Goal: Information Seeking & Learning: Learn about a topic

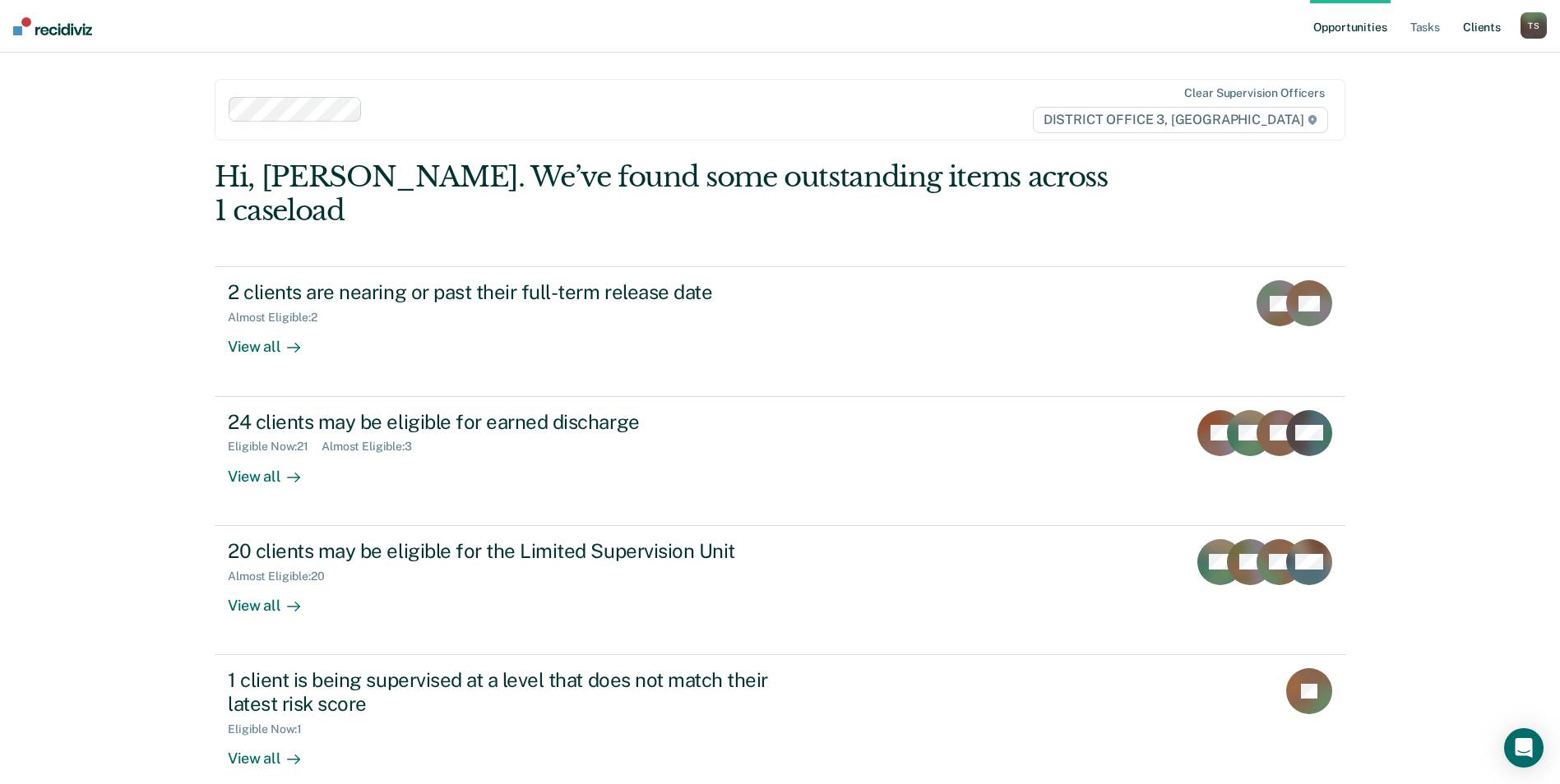
click at [1481, 29] on link "Client s" at bounding box center [1481, 26] width 45 height 53
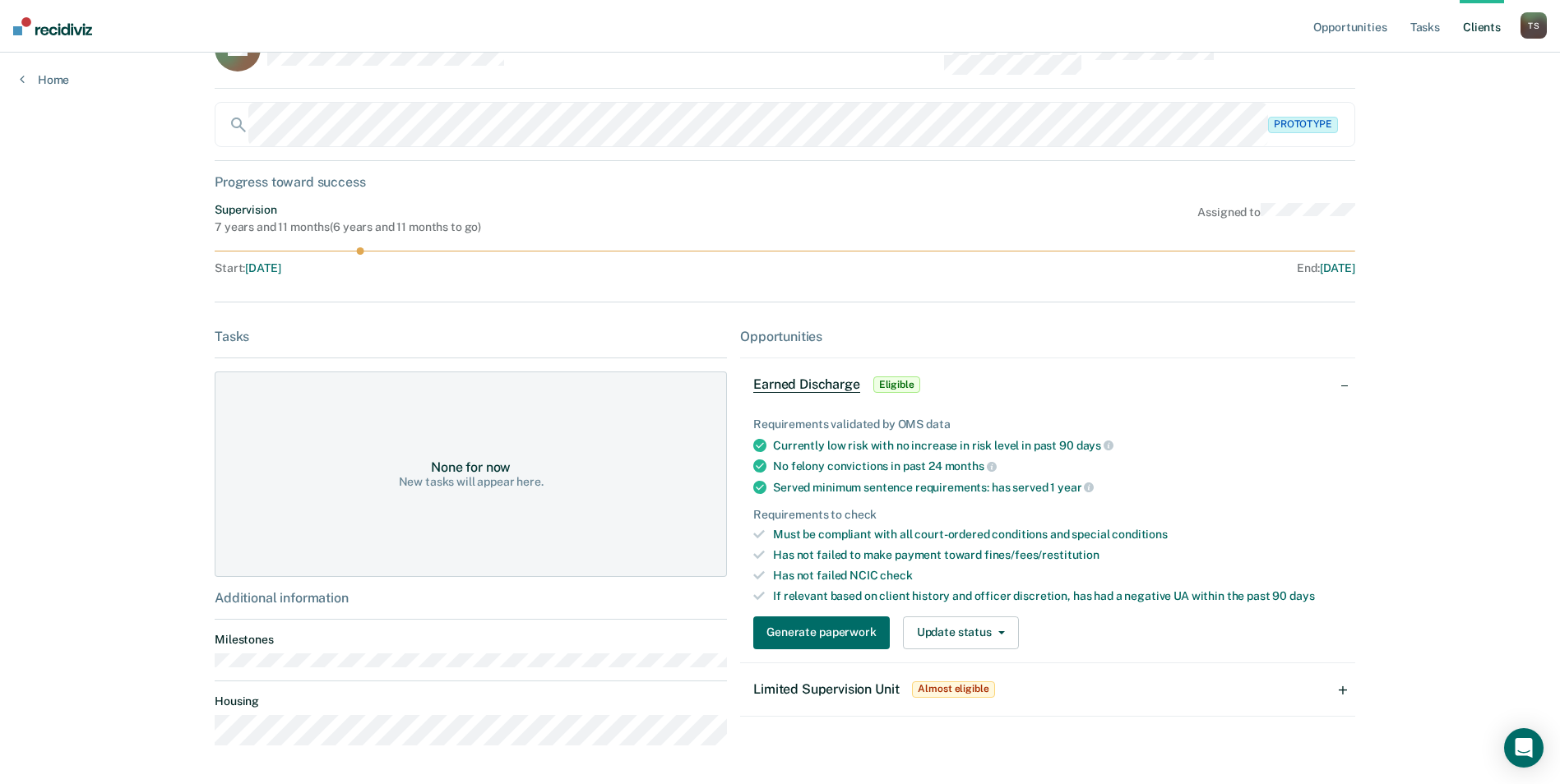
scroll to position [118, 0]
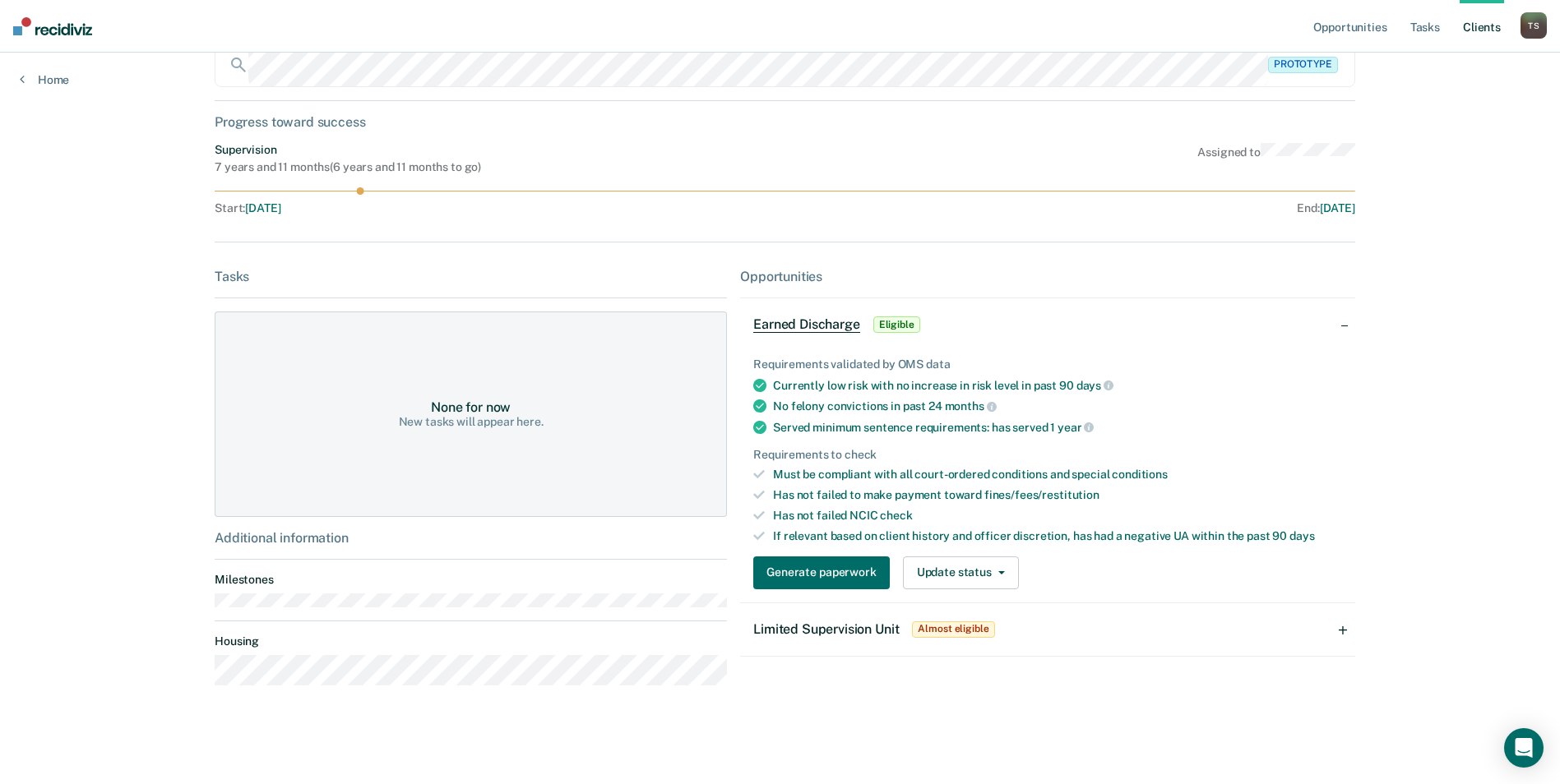
click at [1339, 630] on div "Limited Supervision Unit Almost eligible" at bounding box center [1047, 630] width 615 height 53
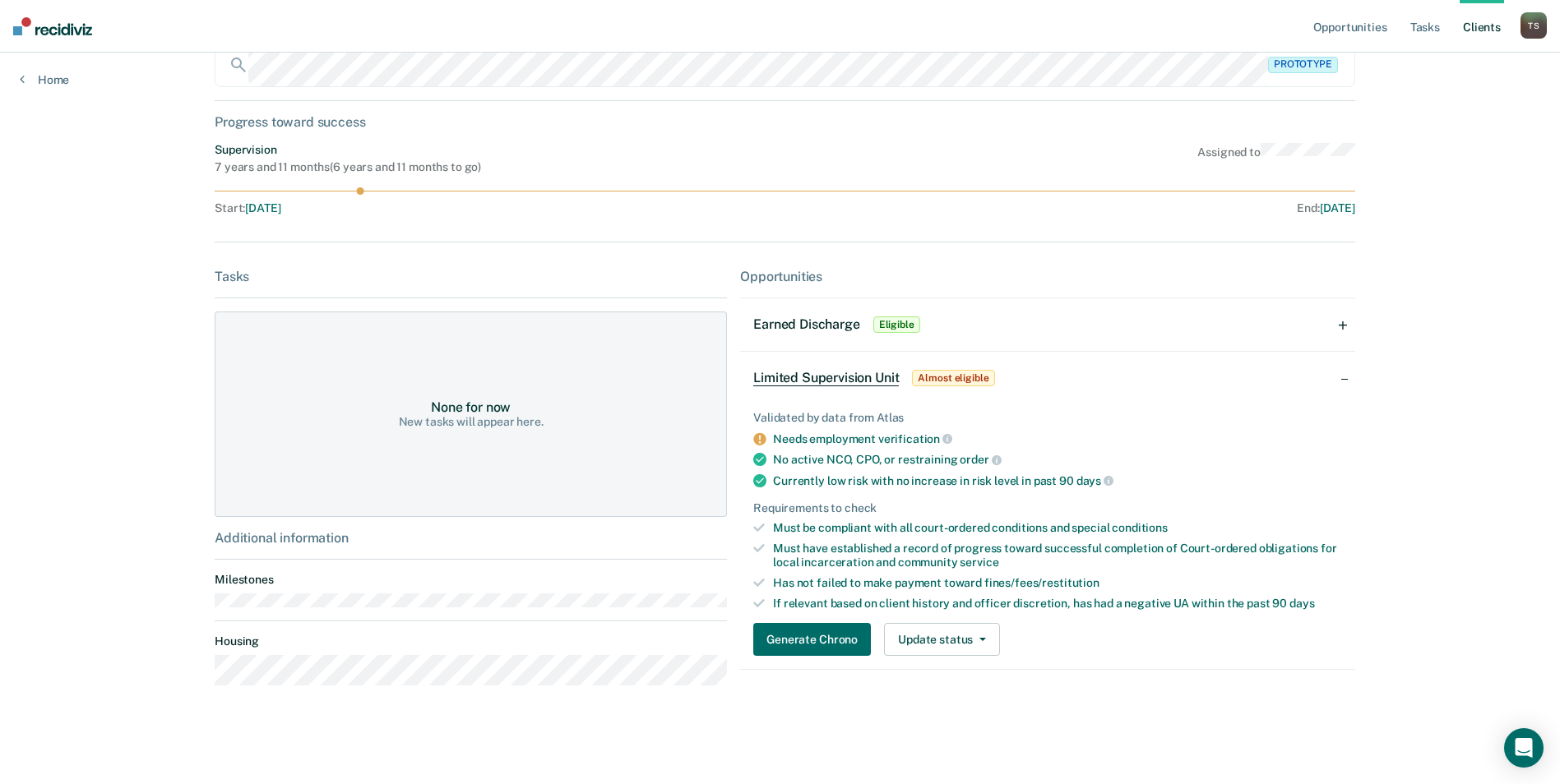
click at [1468, 29] on link "Client s" at bounding box center [1481, 26] width 45 height 53
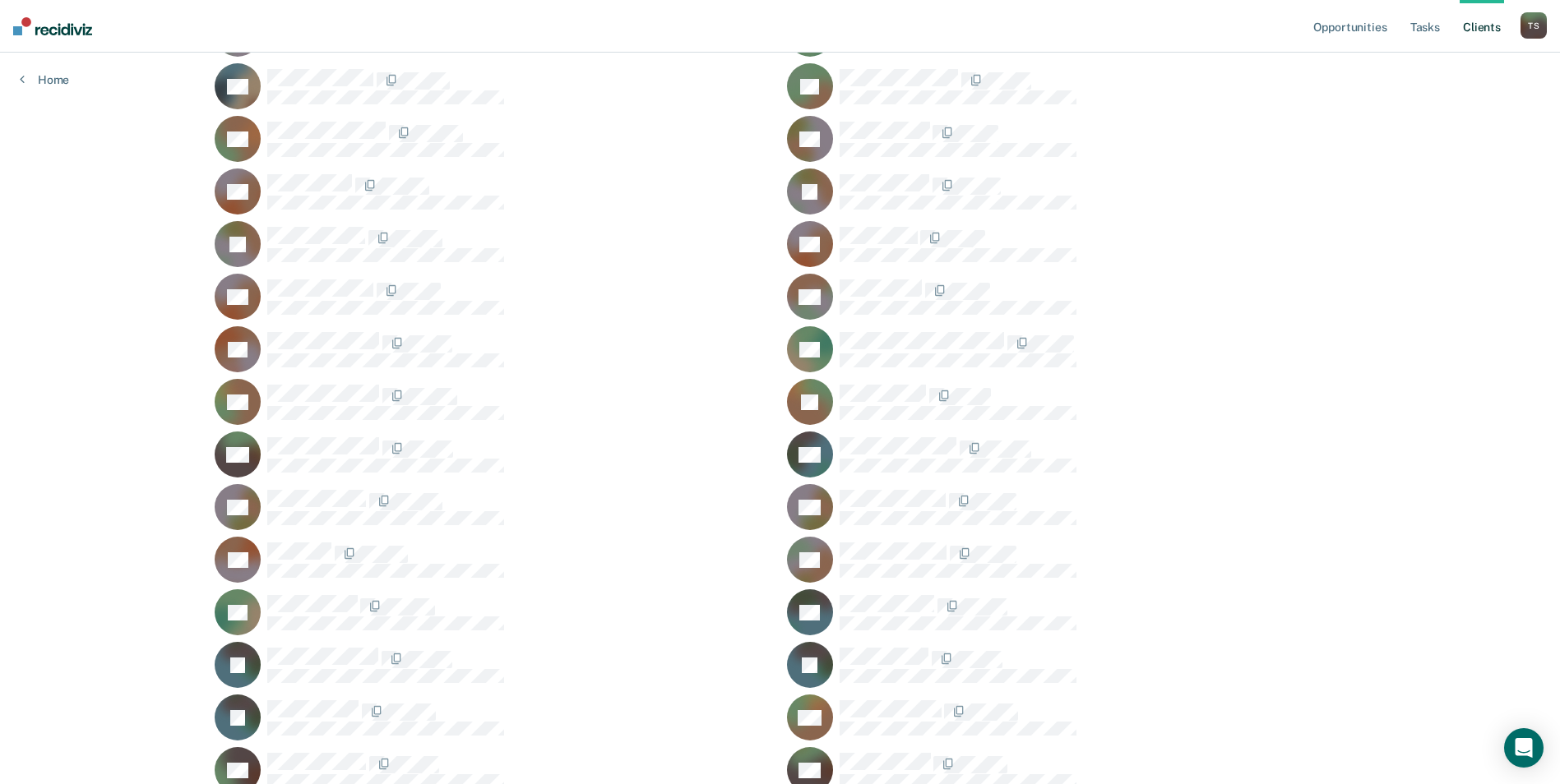
scroll to position [739, 0]
